Goal: Task Accomplishment & Management: Complete application form

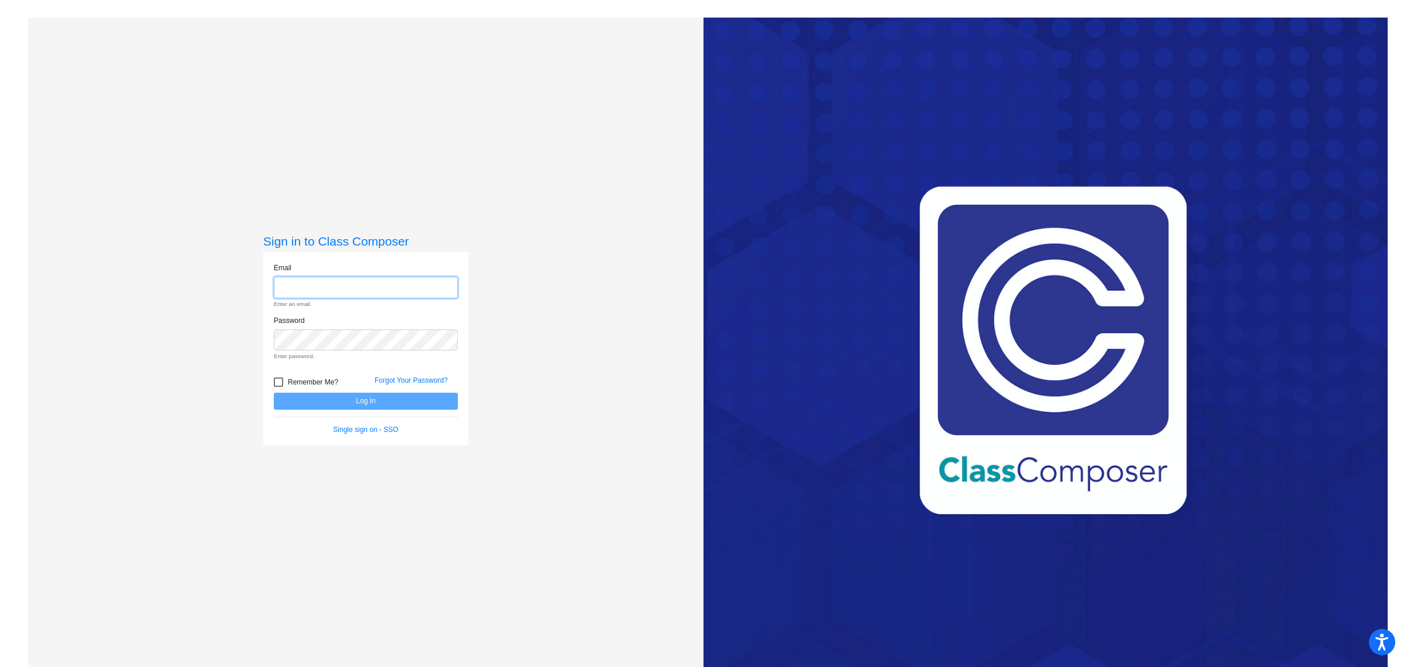
type input "[EMAIL_ADDRESS][DOMAIN_NAME]"
click at [375, 398] on form "Email [EMAIL_ADDRESS][DOMAIN_NAME] Enter an email. Password Enter password. Rem…" at bounding box center [366, 349] width 184 height 172
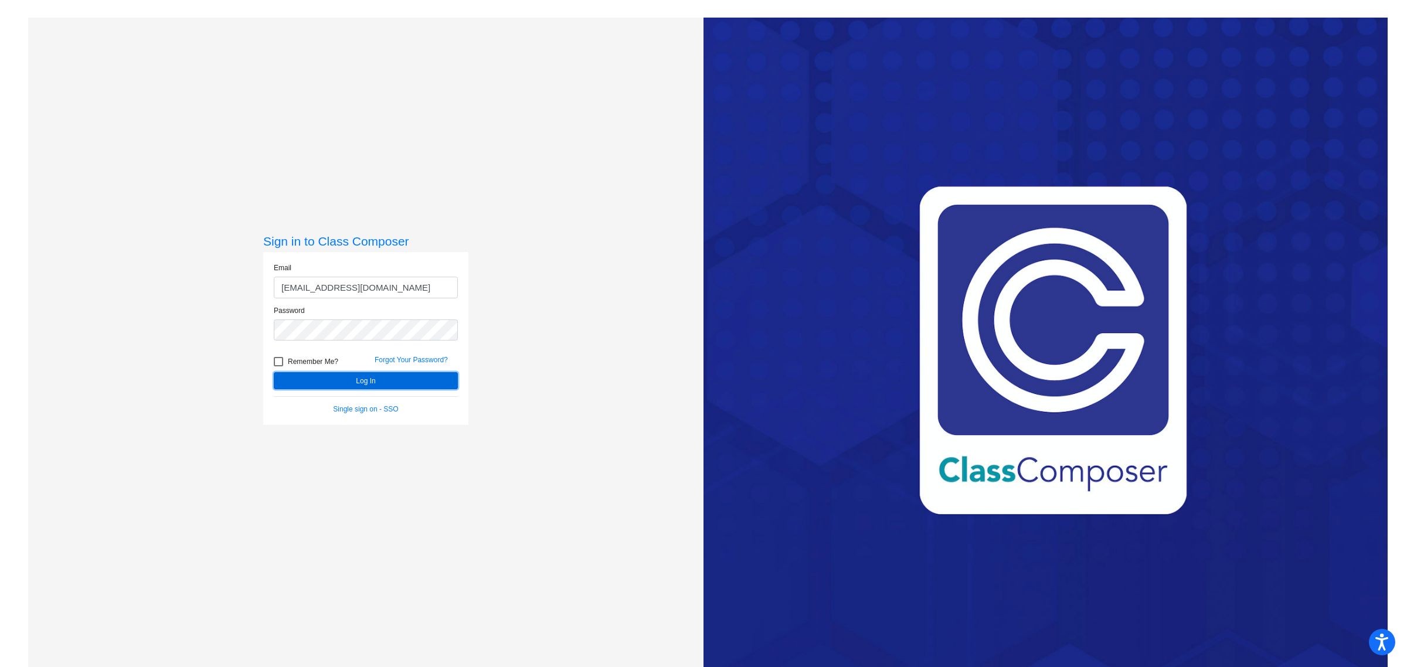
click at [367, 385] on button "Log In" at bounding box center [366, 380] width 184 height 17
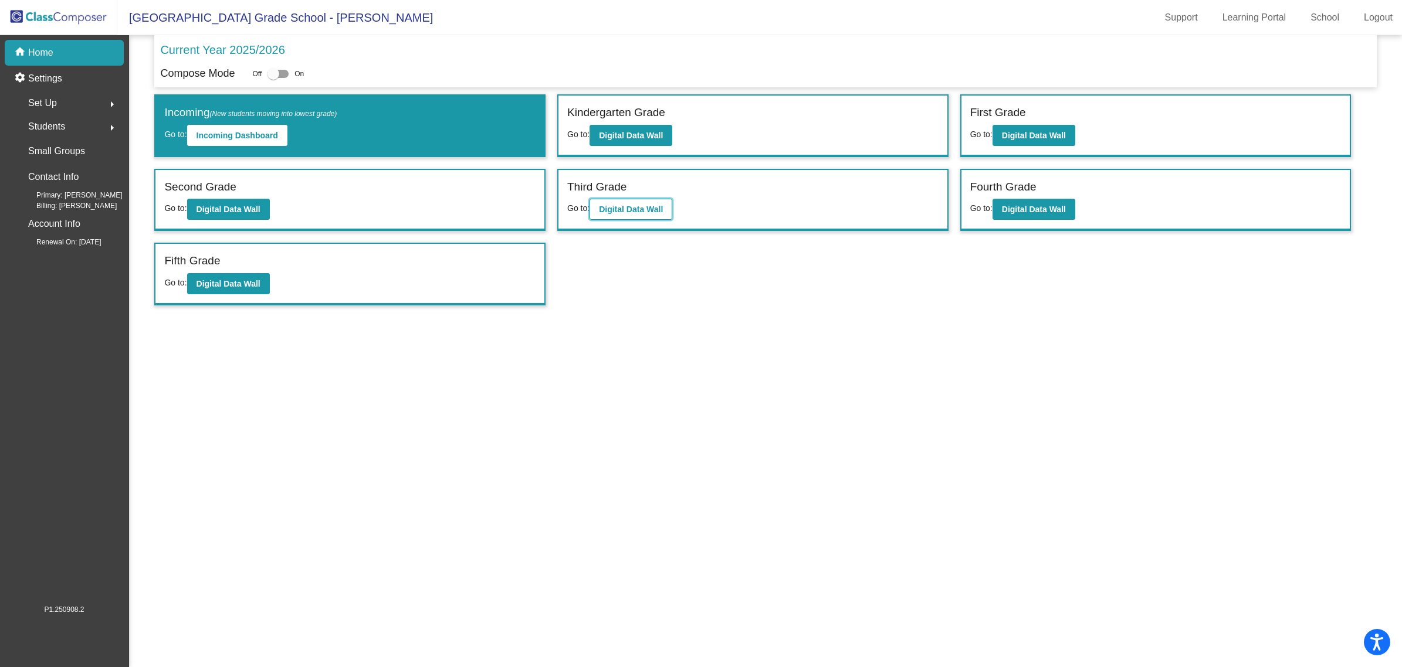
click at [652, 205] on b "Digital Data Wall" at bounding box center [631, 209] width 64 height 9
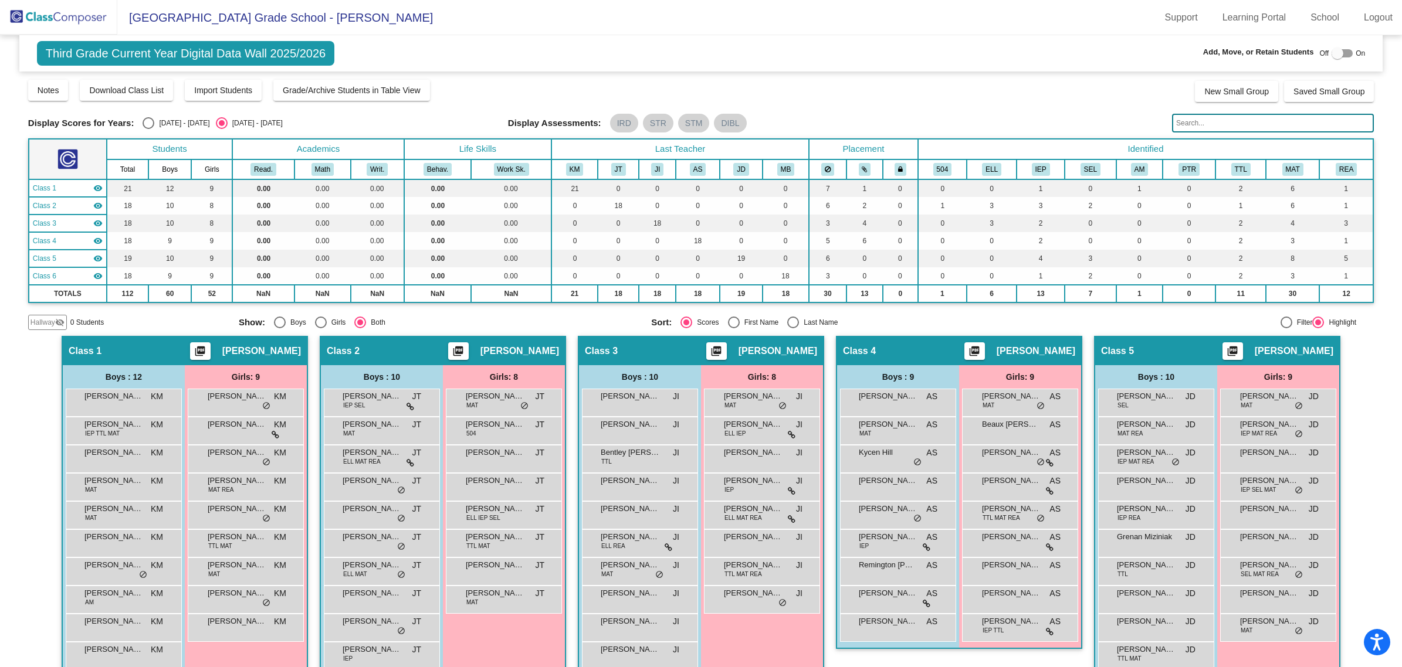
click at [1335, 53] on div at bounding box center [1337, 54] width 12 height 12
checkbox input "true"
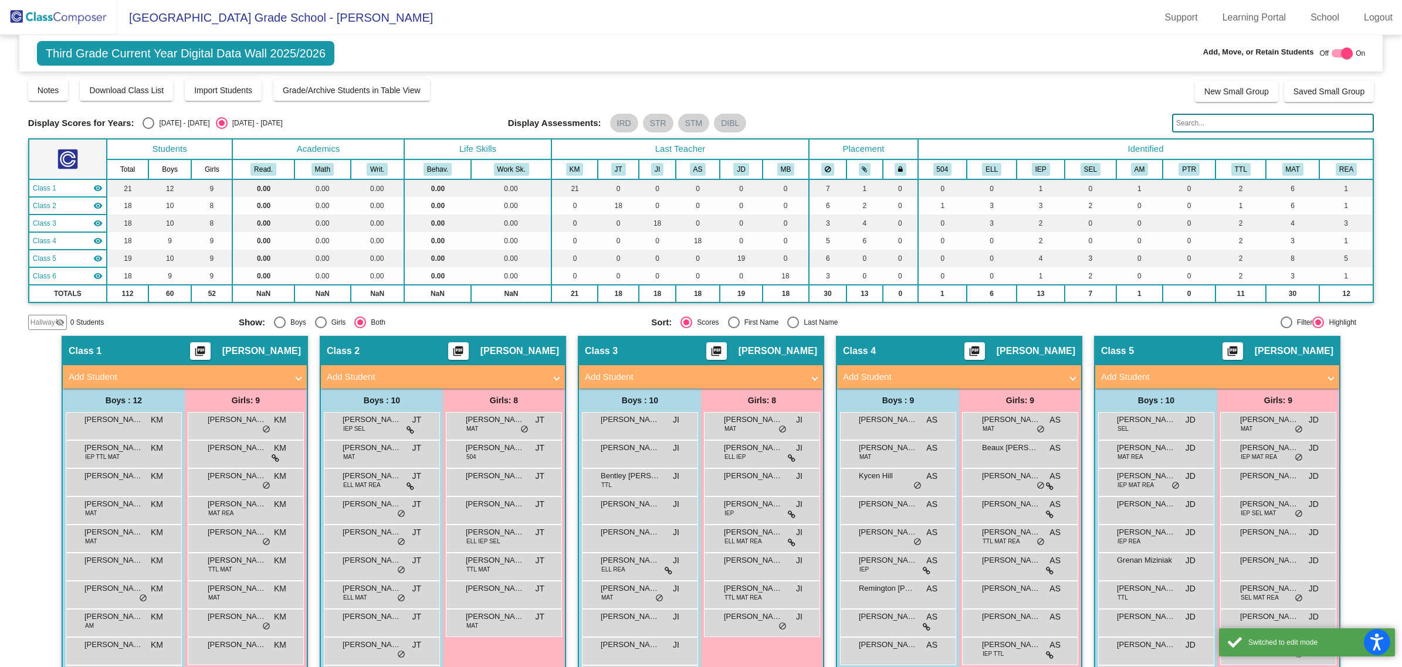
click at [50, 320] on span "Hallway" at bounding box center [42, 322] width 25 height 11
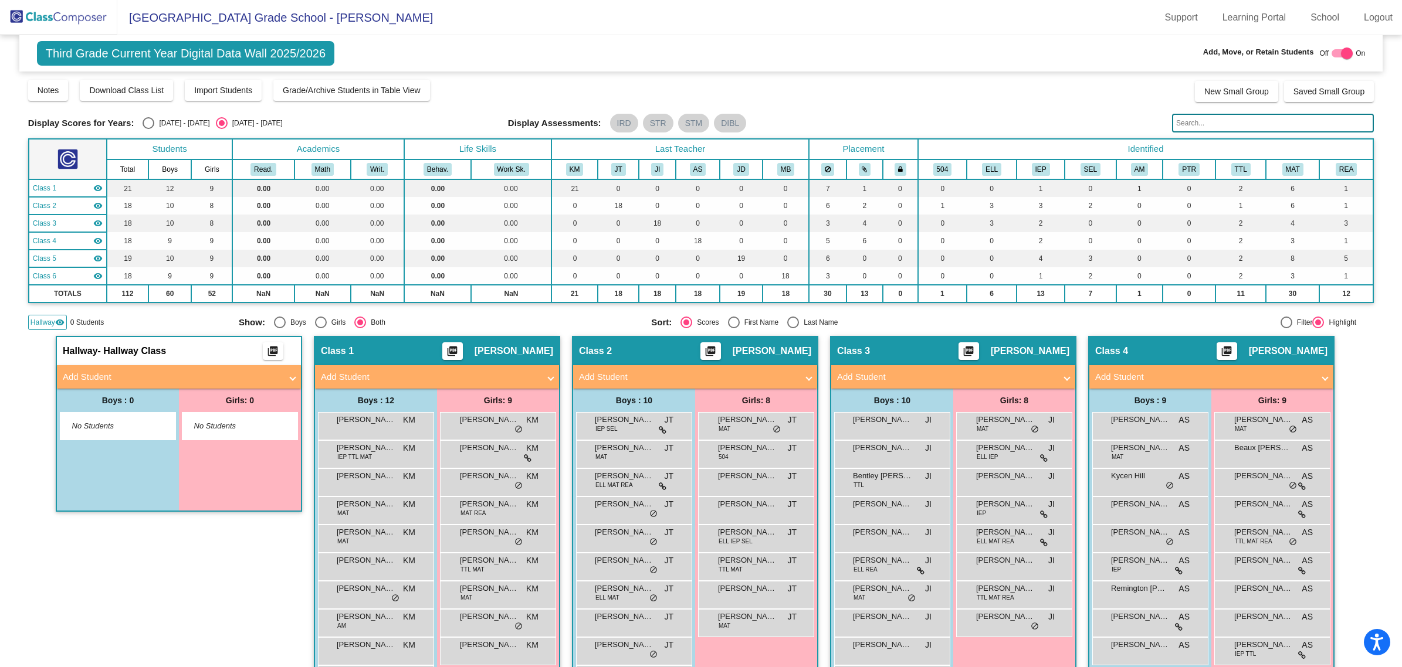
click at [85, 379] on mat-panel-title "Add Student" at bounding box center [172, 377] width 218 height 13
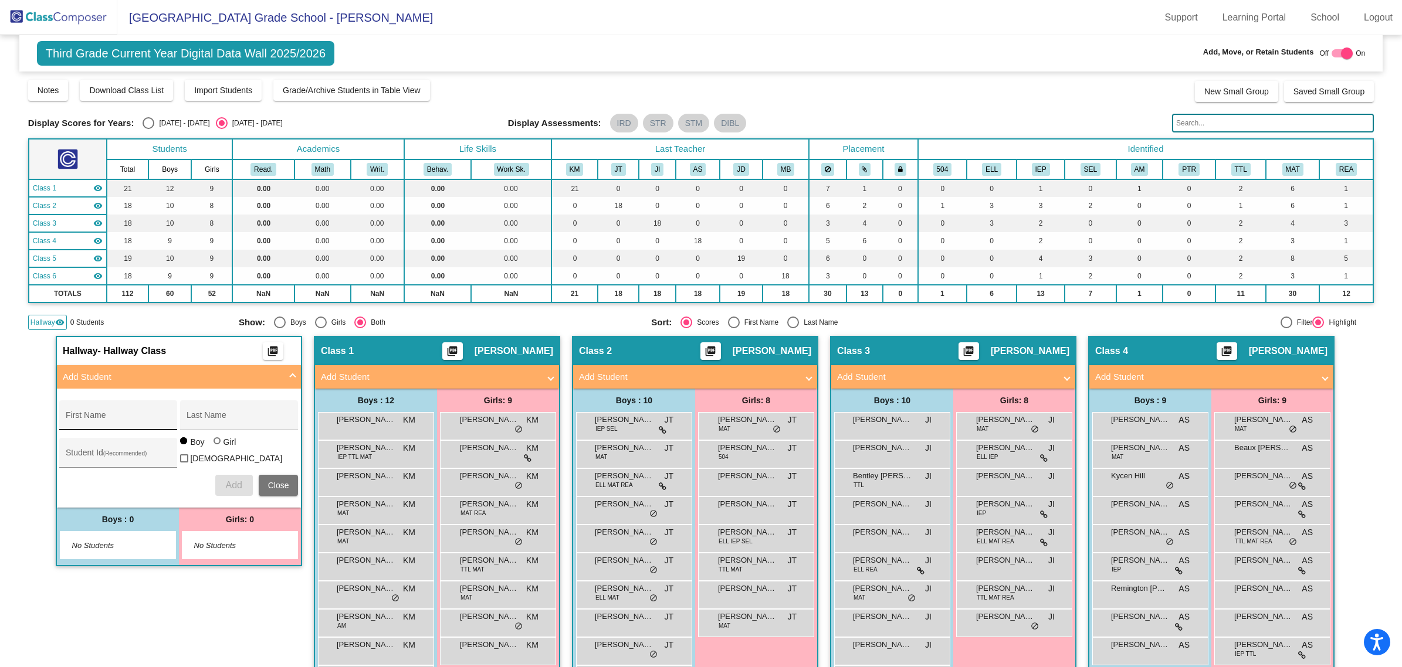
click at [124, 418] on input "First Name" at bounding box center [119, 419] width 106 height 9
type input "[PERSON_NAME]"
paste input "350000134"
type input "350000134"
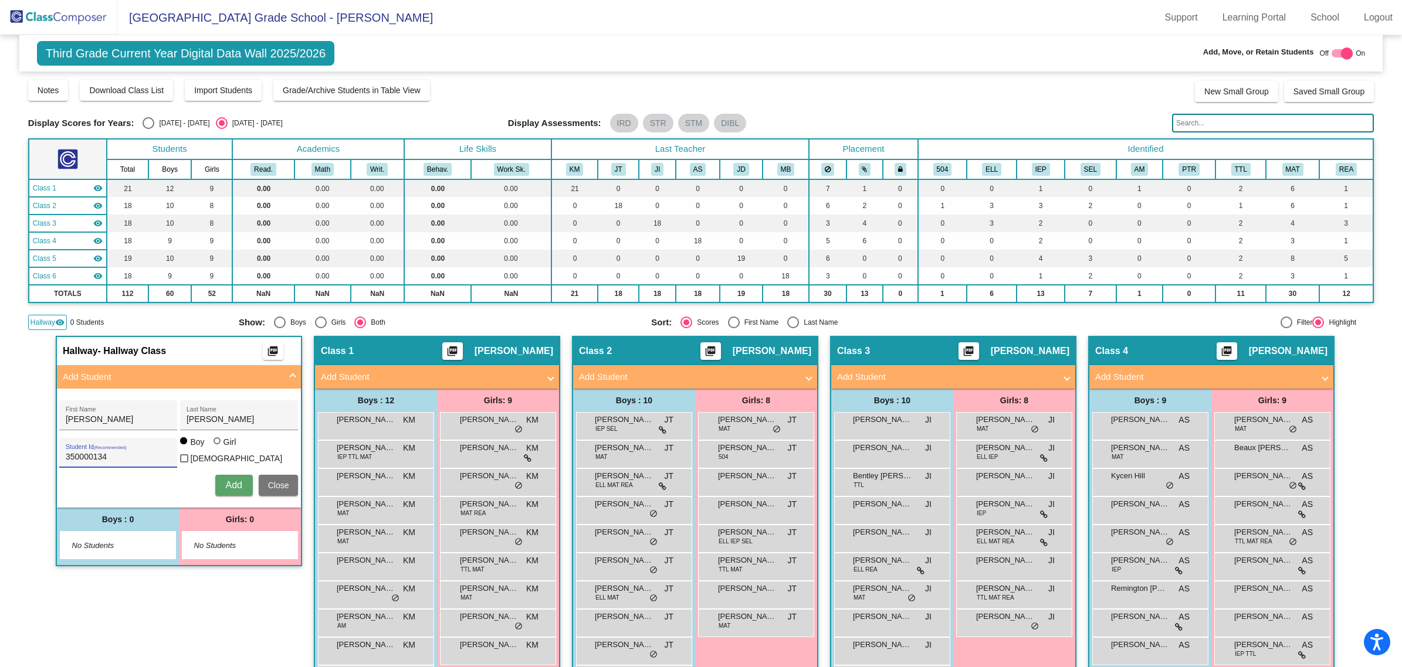
click at [219, 483] on button "Add" at bounding box center [234, 485] width 38 height 21
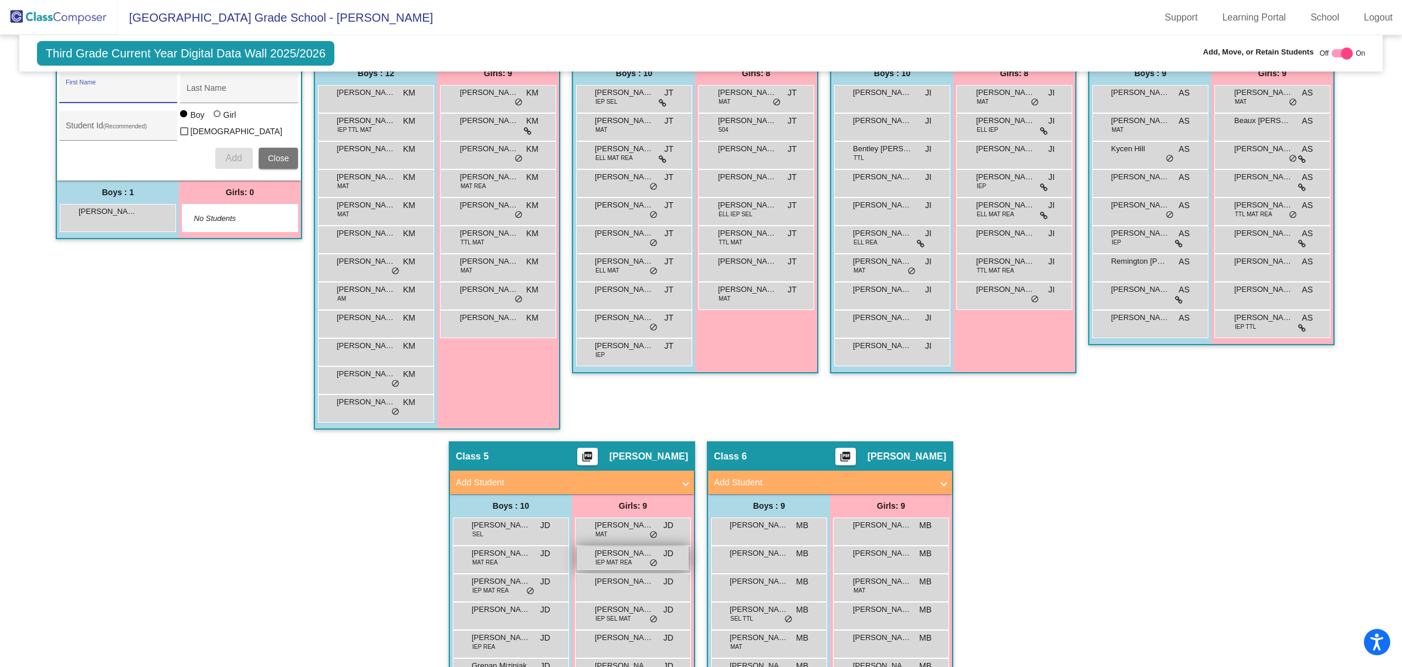
scroll to position [254, 0]
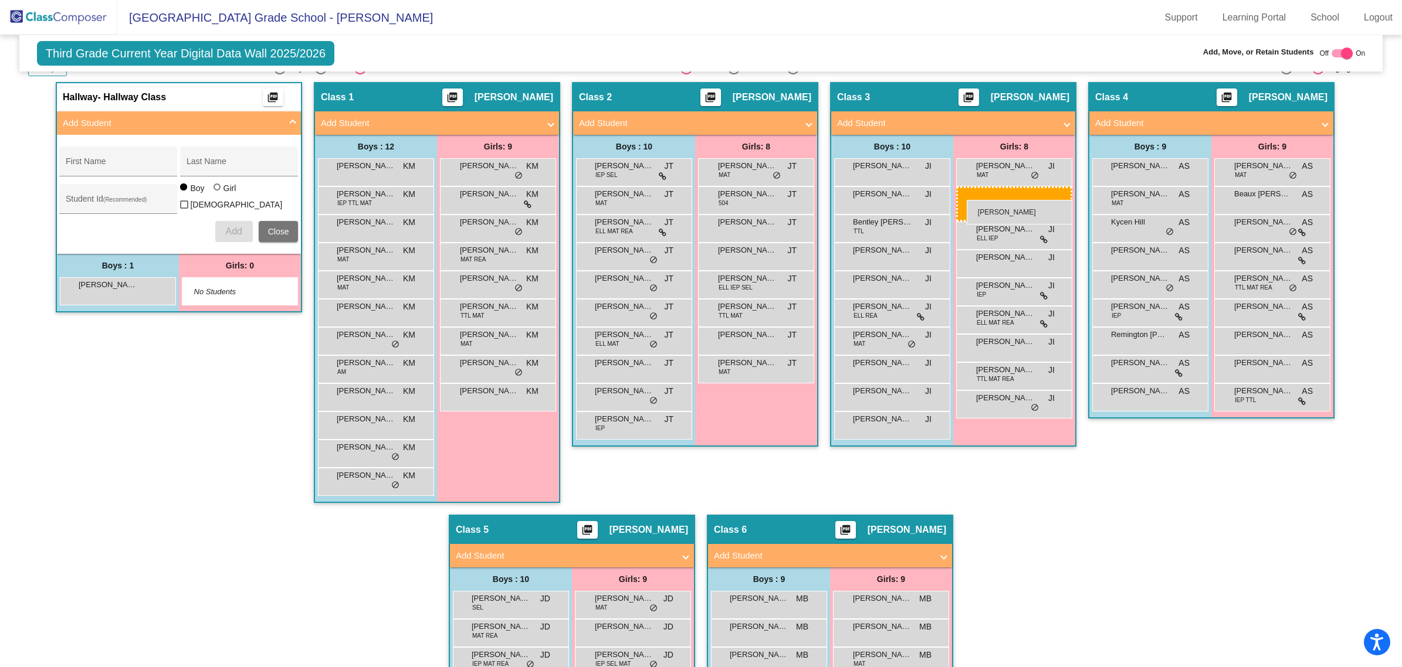
drag, startPoint x: 628, startPoint y: 629, endPoint x: 966, endPoint y: 200, distance: 546.1
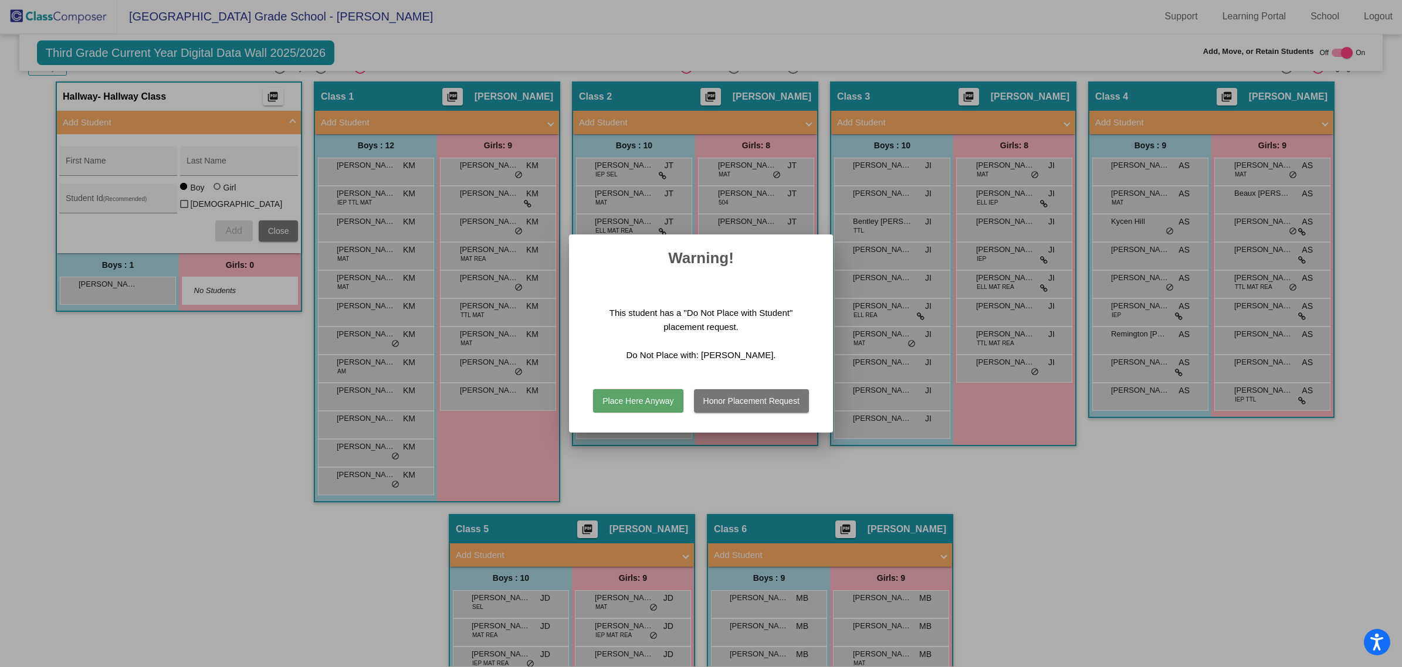
scroll to position [0, 0]
click at [643, 399] on button "Place Here Anyway" at bounding box center [638, 400] width 90 height 23
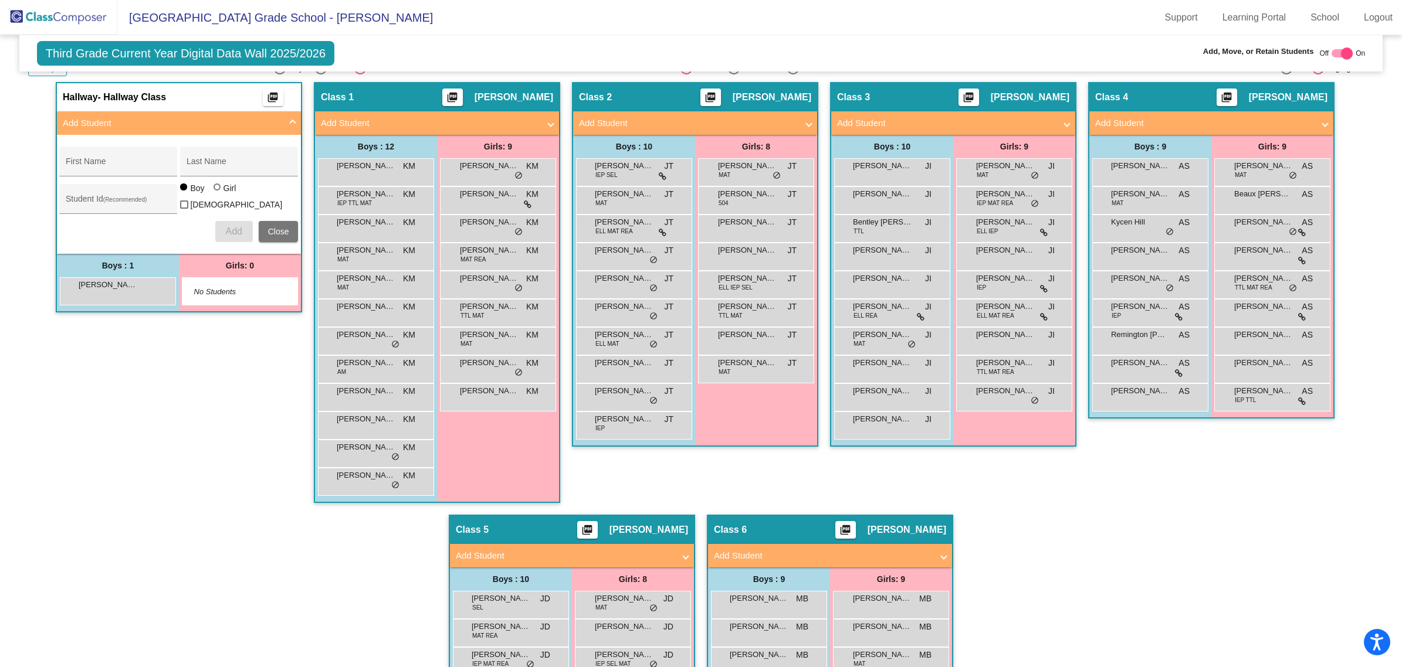
scroll to position [1, 0]
click at [997, 194] on span "[PERSON_NAME]" at bounding box center [1005, 194] width 59 height 12
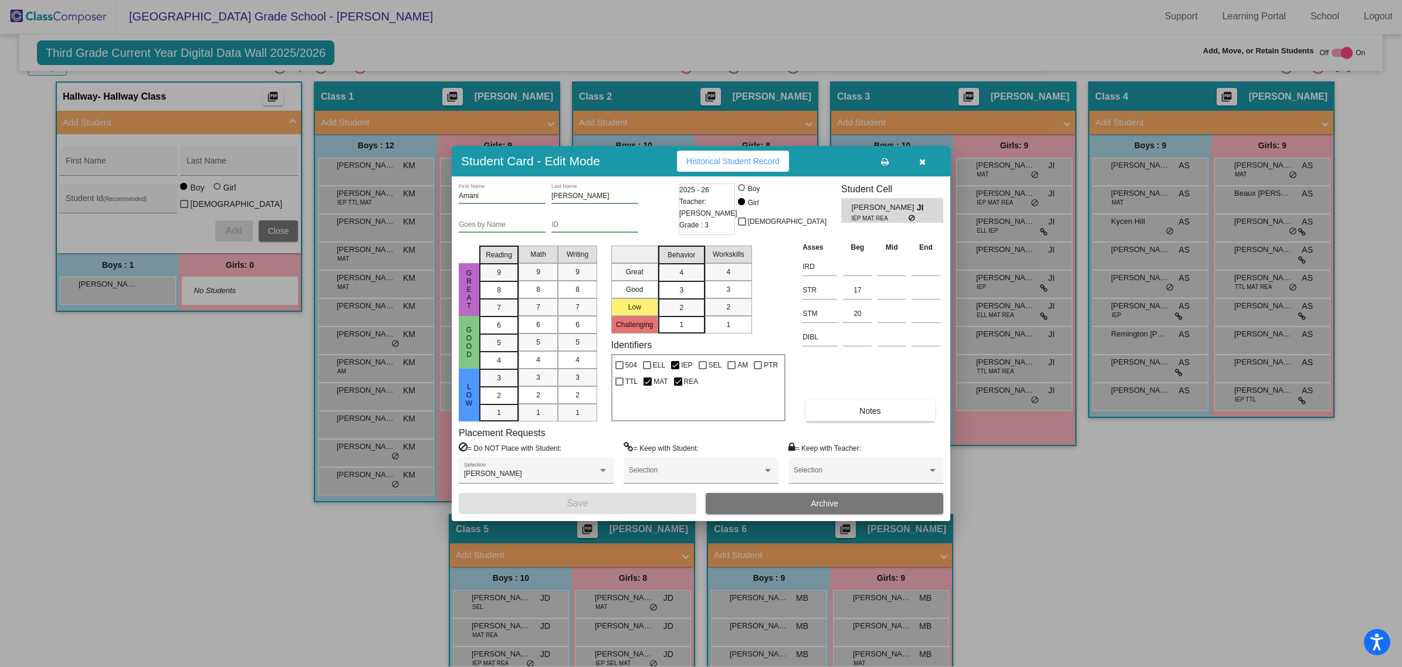
click at [921, 162] on icon "button" at bounding box center [922, 162] width 6 height 8
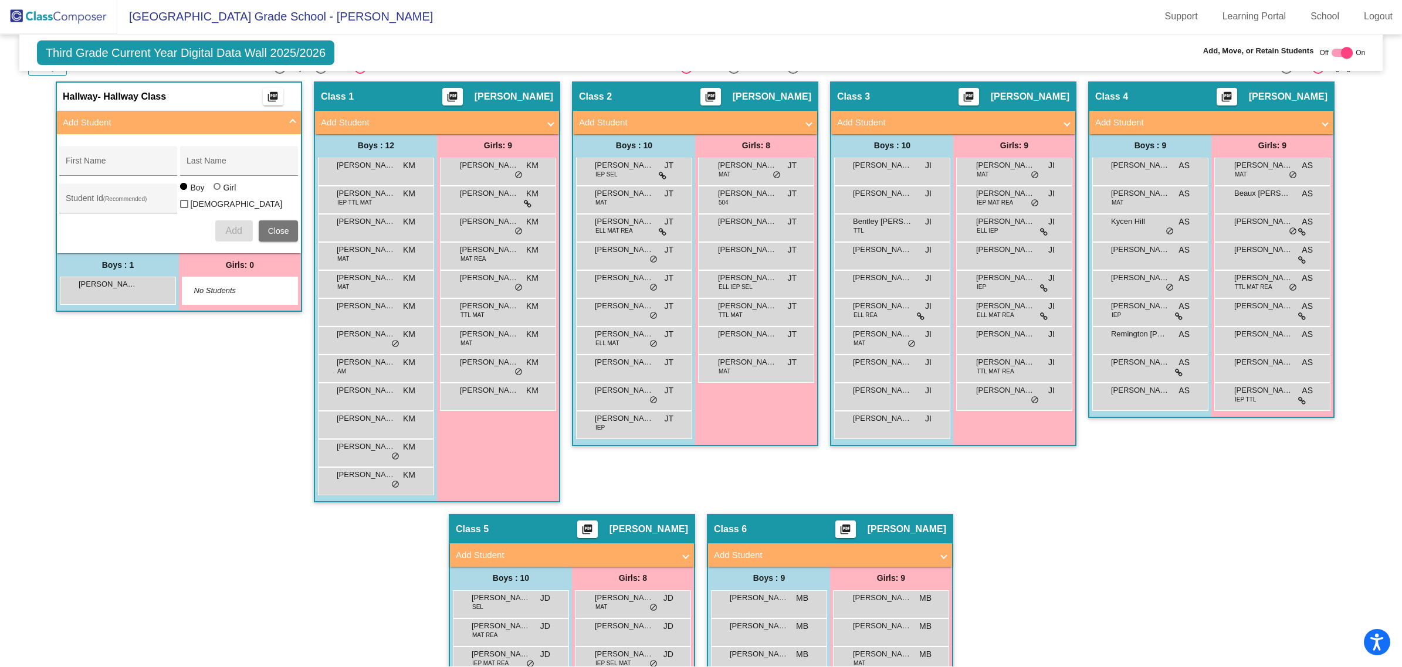
scroll to position [1, 0]
click at [1015, 388] on span "[PERSON_NAME]" at bounding box center [1005, 391] width 59 height 12
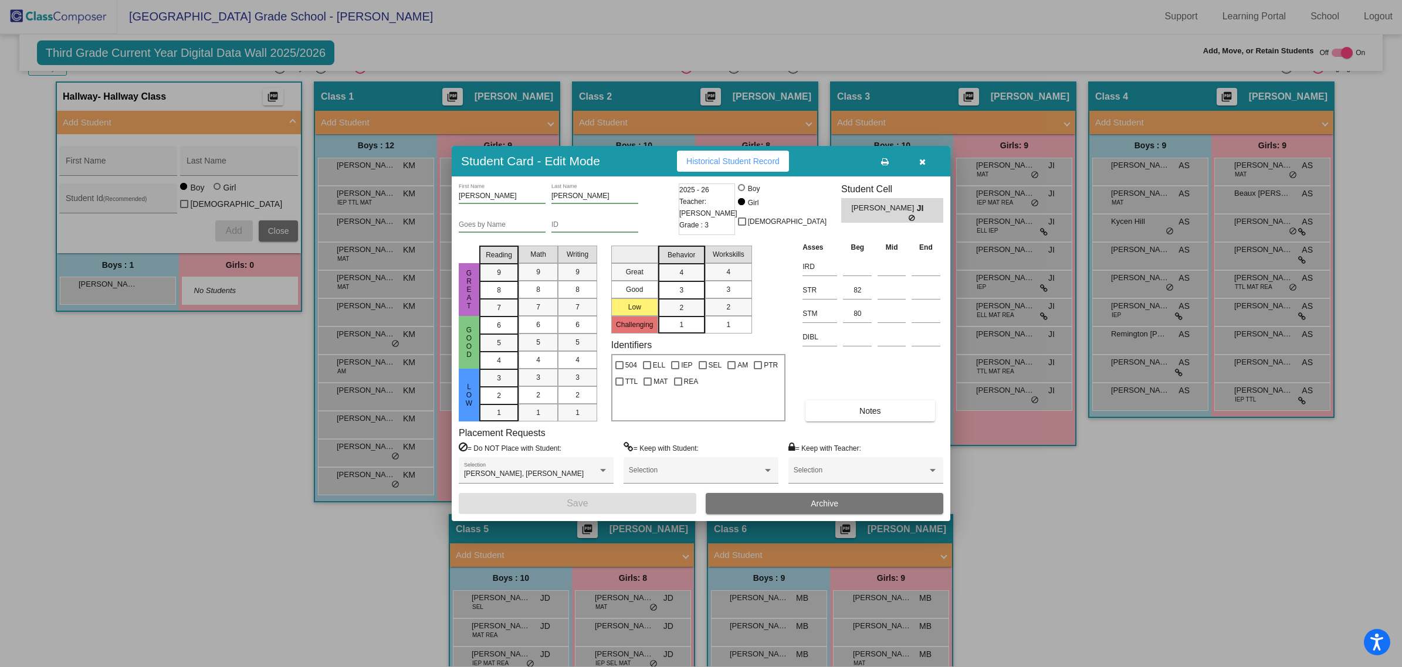
click at [922, 158] on icon "button" at bounding box center [922, 162] width 6 height 8
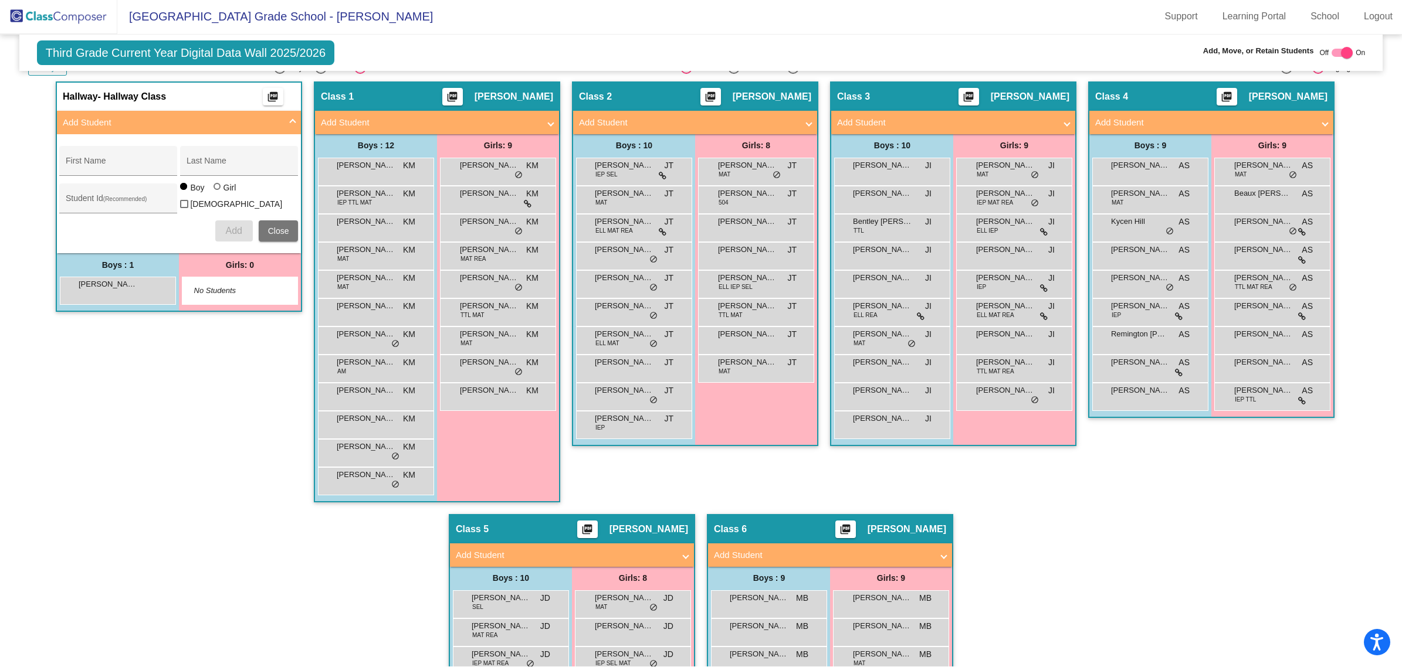
scroll to position [1, 0]
click at [1117, 239] on div "Kycen Hill AS lock do_not_disturb_alt" at bounding box center [1150, 229] width 116 height 28
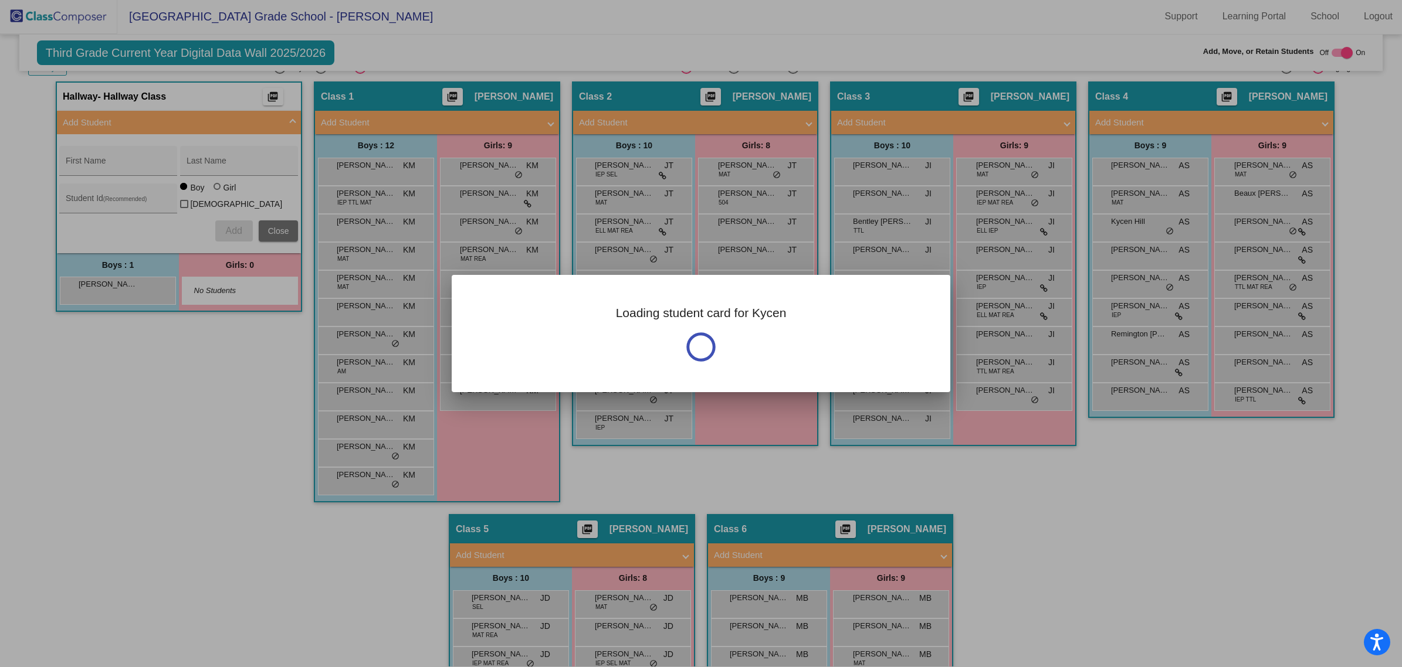
scroll to position [0, 0]
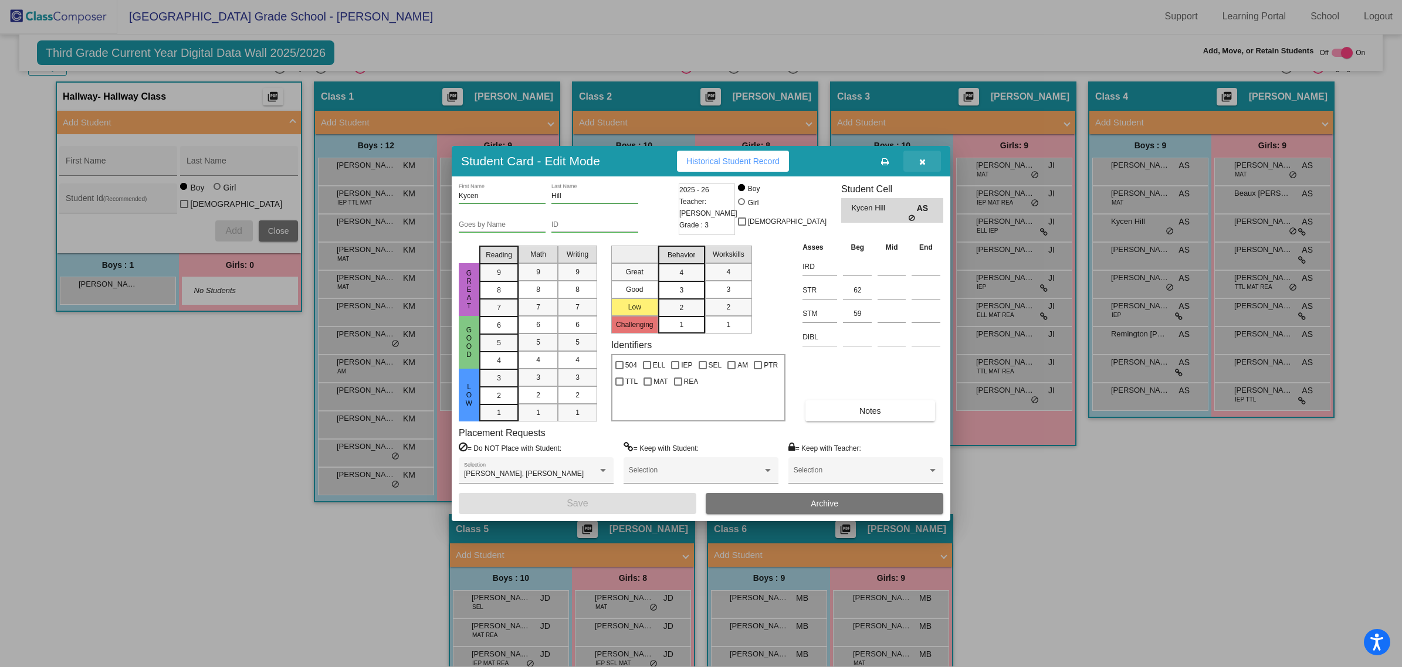
click at [927, 160] on button "button" at bounding box center [922, 161] width 38 height 21
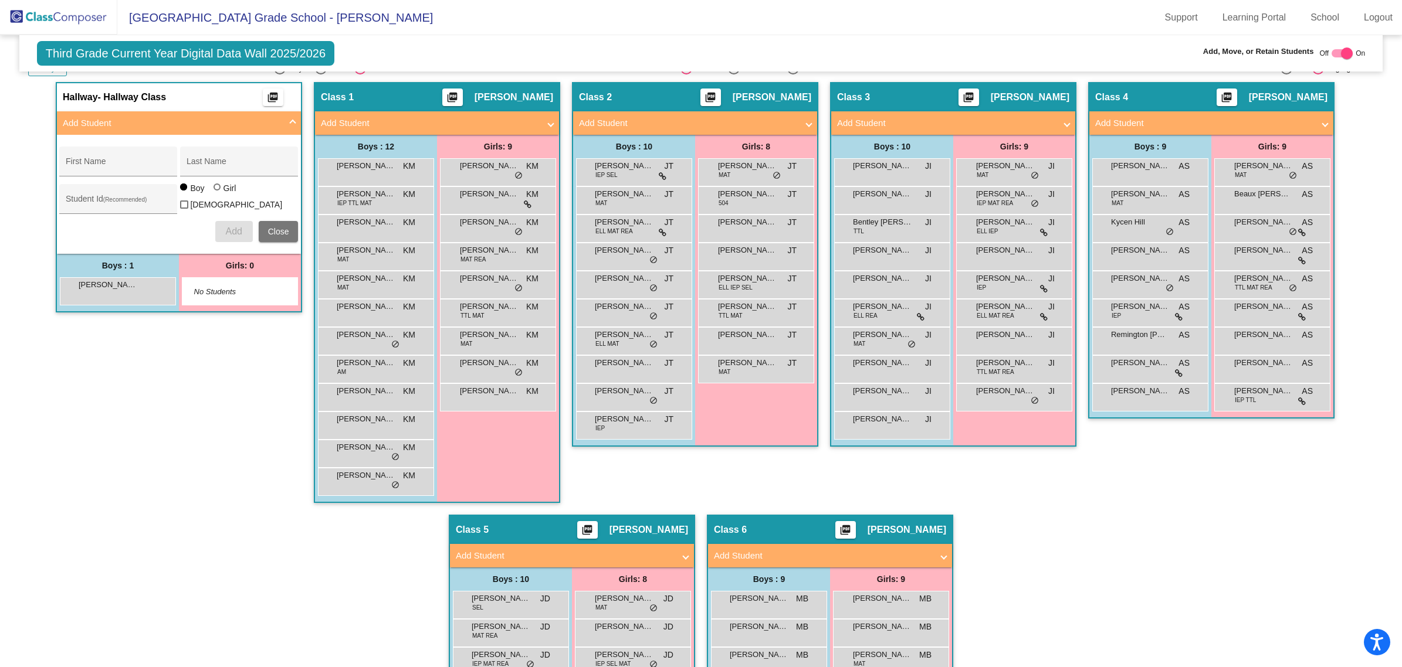
scroll to position [1, 0]
click at [1134, 496] on div "Class 4 picture_as_pdf [PERSON_NAME] Add Student First Name Last Name Student I…" at bounding box center [1211, 298] width 246 height 433
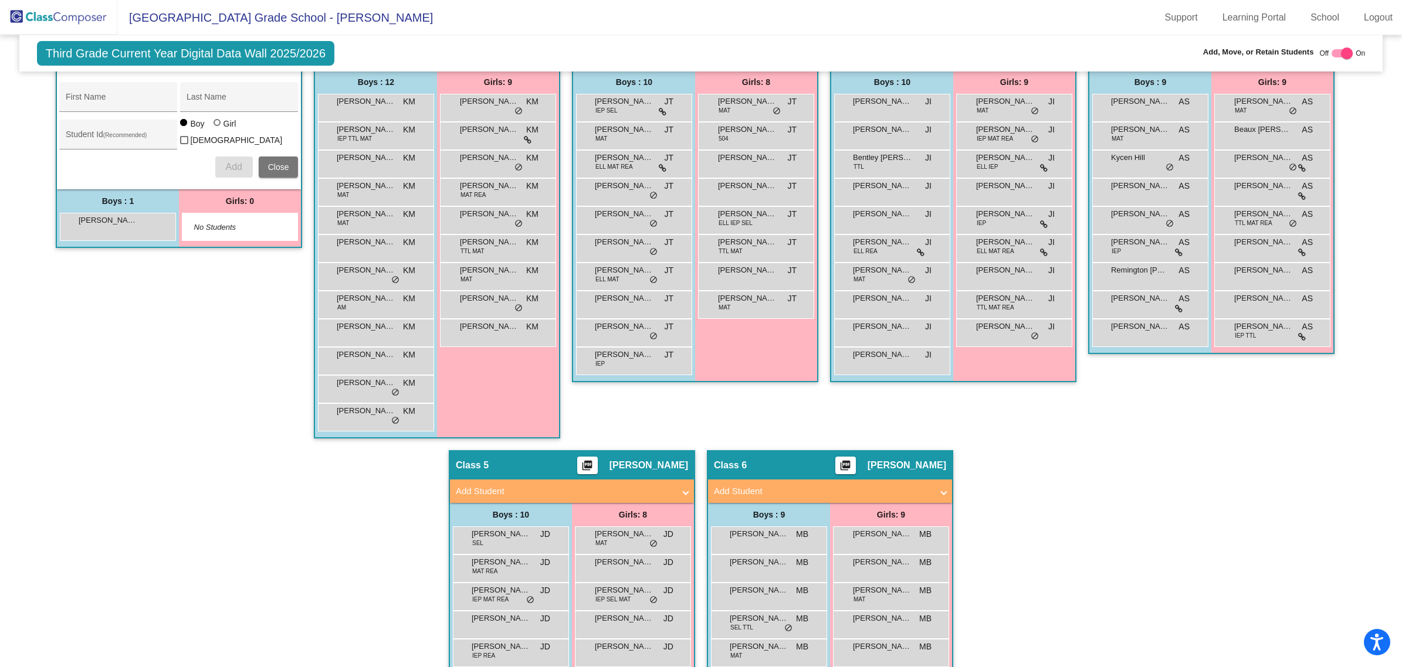
scroll to position [293, 0]
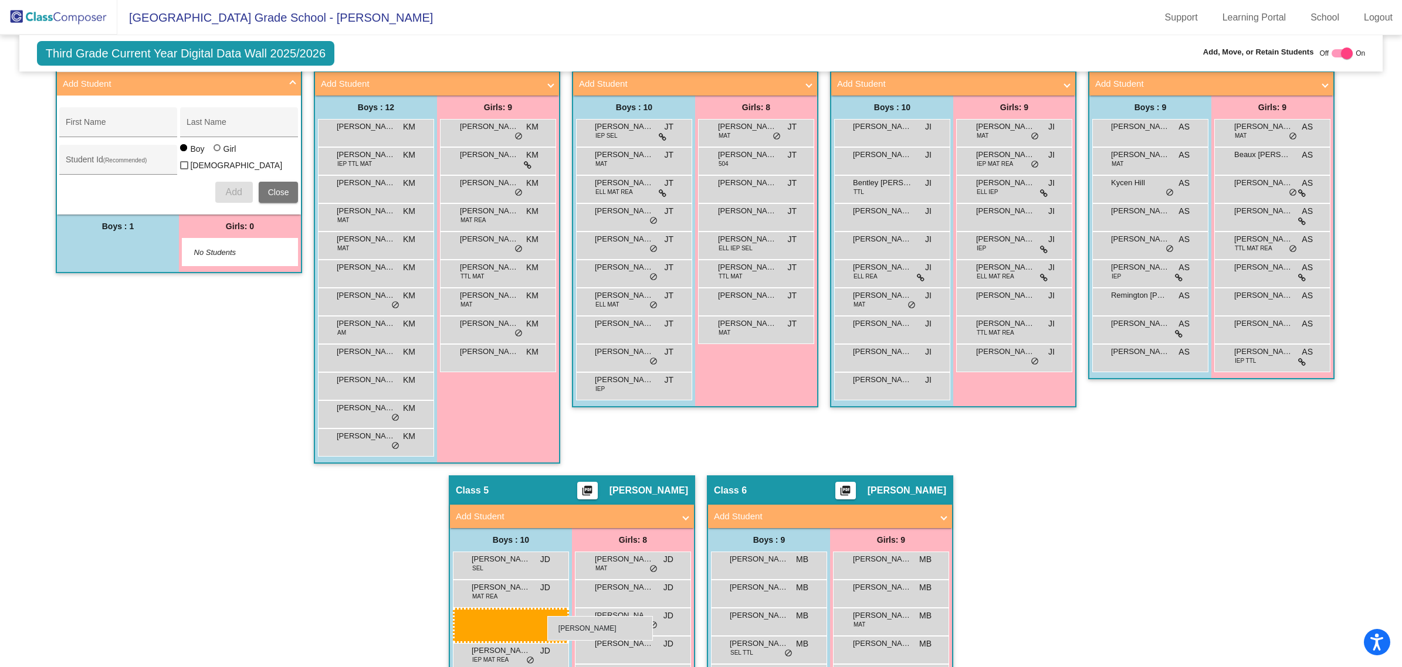
drag, startPoint x: 118, startPoint y: 252, endPoint x: 547, endPoint y: 616, distance: 562.5
